Goal: Transaction & Acquisition: Purchase product/service

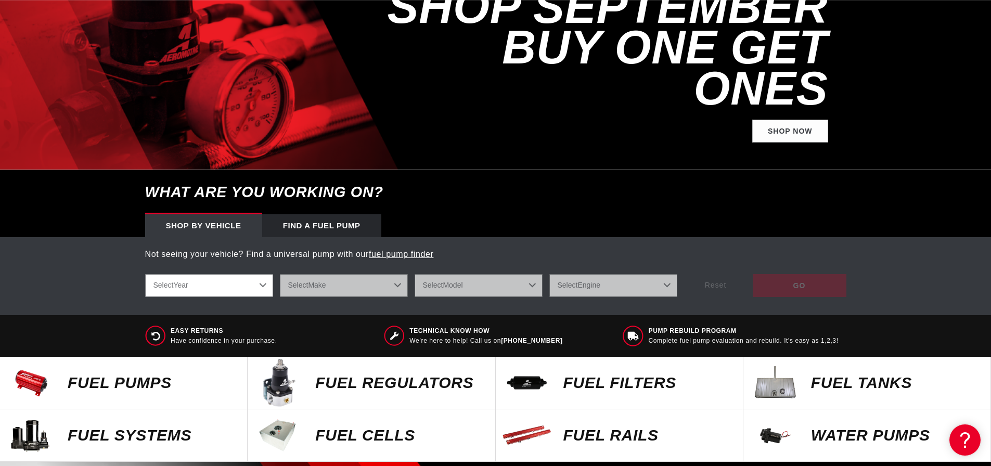
scroll to position [312, 0]
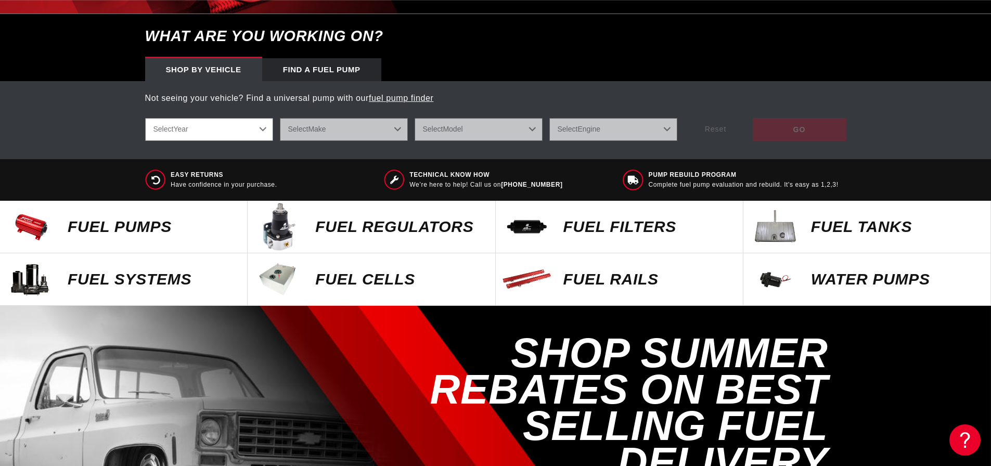
click at [113, 230] on p "Fuel Pumps" at bounding box center [152, 227] width 169 height 16
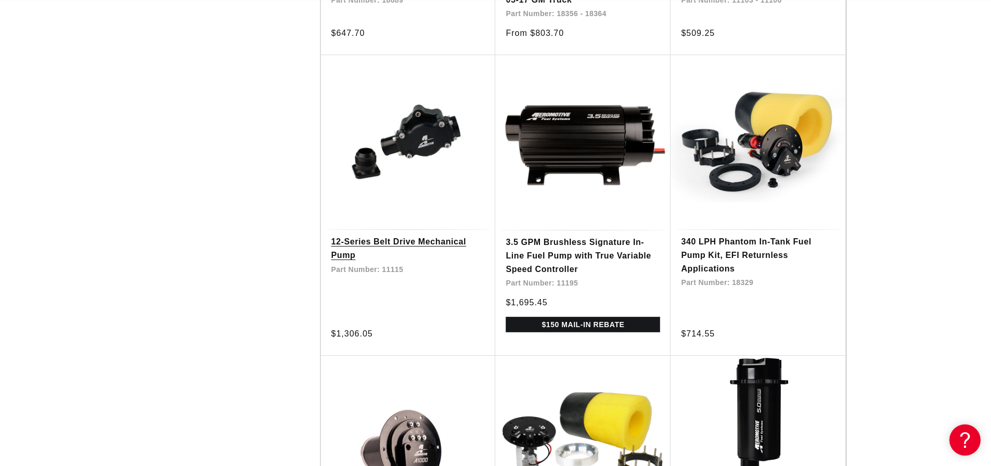
scroll to position [2028, 0]
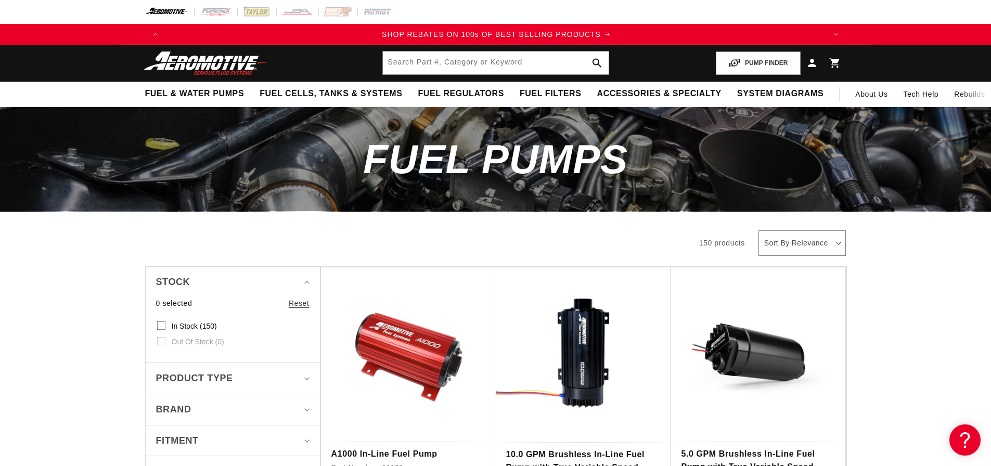
scroll to position [0, 1319]
